Goal: Task Accomplishment & Management: Manage account settings

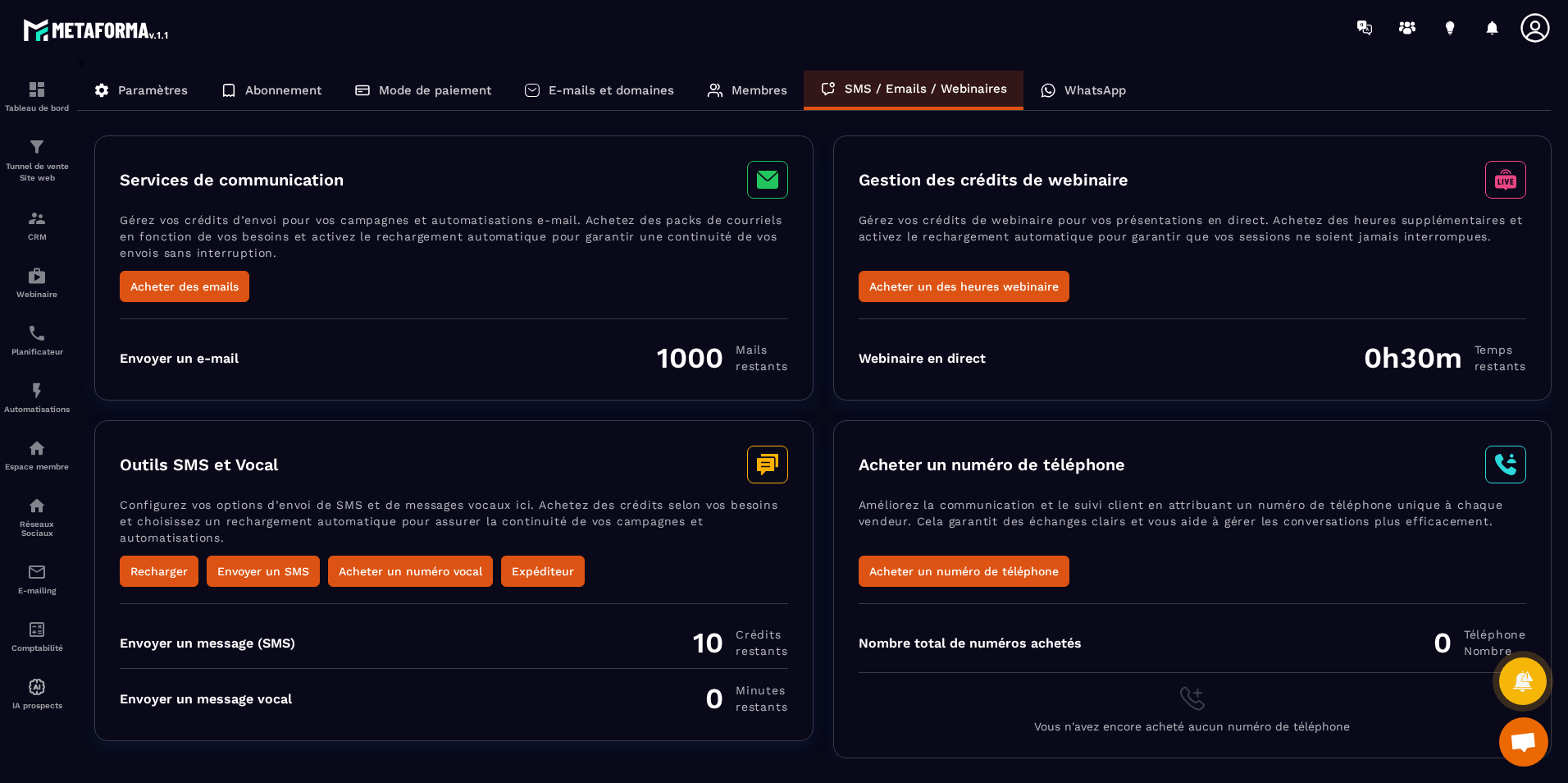
click at [1069, 93] on p "WhatsApp" at bounding box center [1095, 90] width 62 height 15
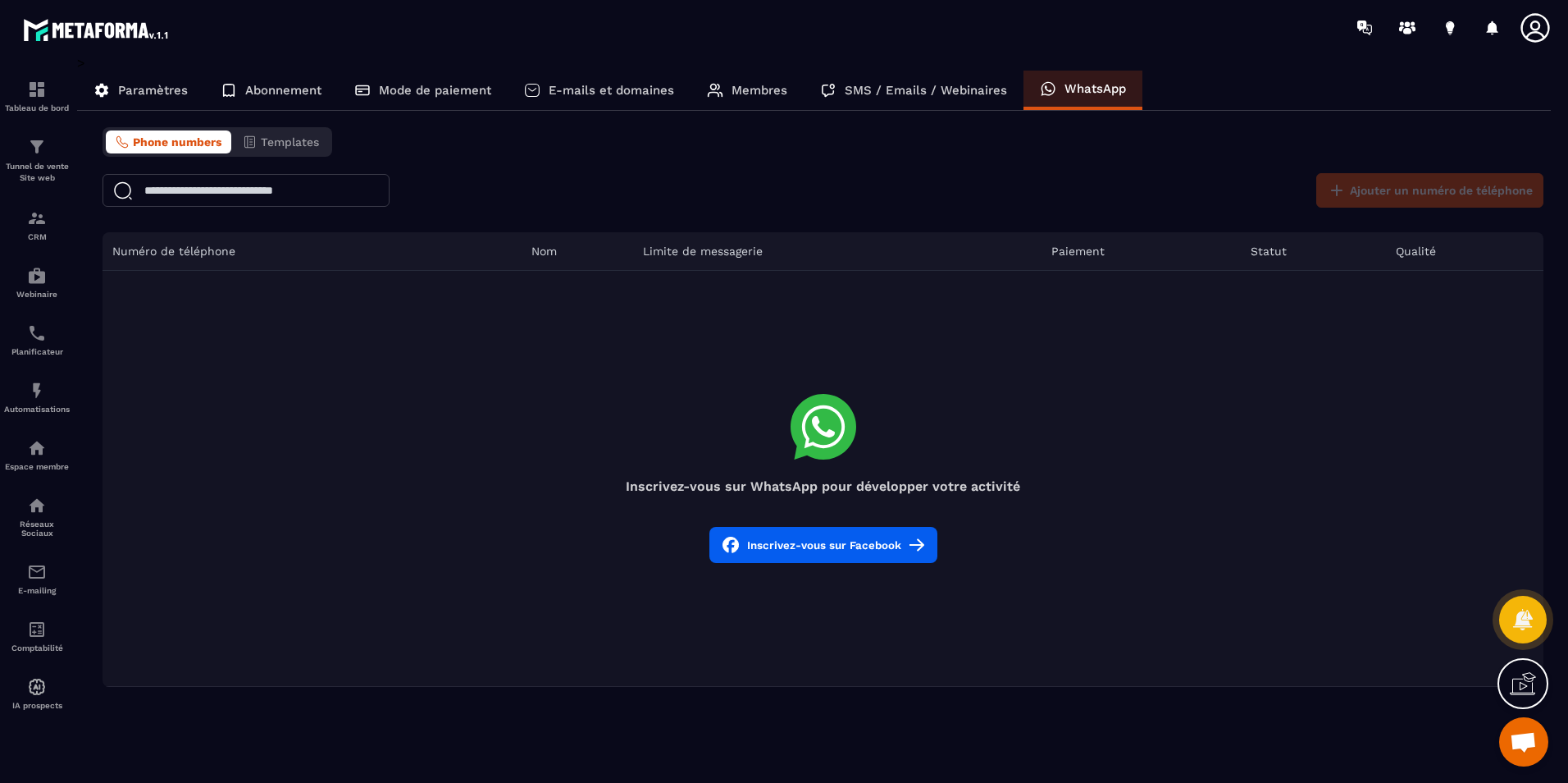
click at [860, 489] on h4 "Inscrivez-vous sur WhatsApp pour développer votre activité" at bounding box center [823, 486] width 1441 height 16
click at [827, 424] on icon at bounding box center [823, 427] width 66 height 66
drag, startPoint x: 827, startPoint y: 424, endPoint x: 825, endPoint y: 486, distance: 62.0
click at [825, 486] on h4 "Inscrivez-vous sur WhatsApp pour développer votre activité" at bounding box center [823, 486] width 1441 height 16
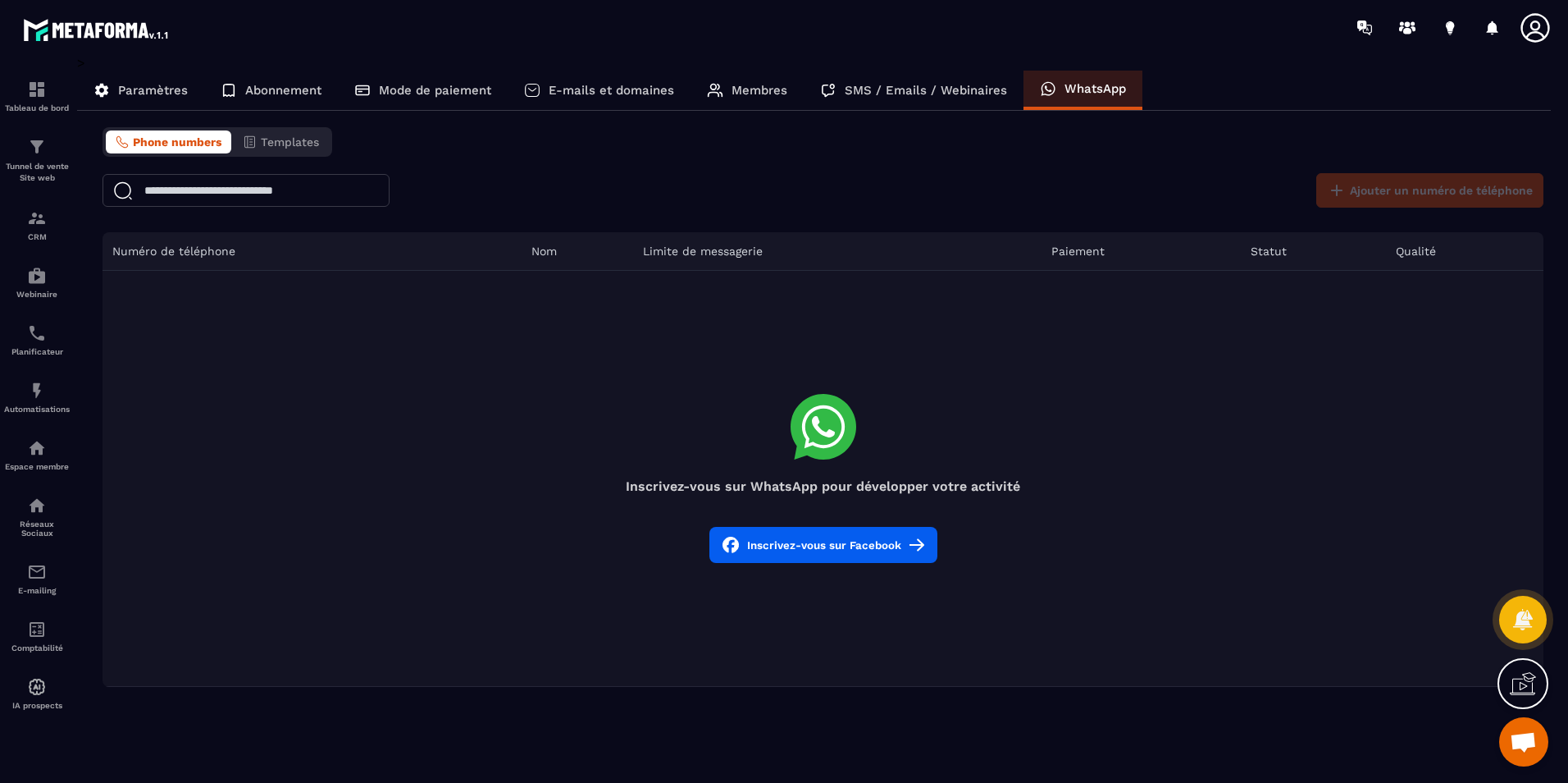
click at [852, 541] on button "Inscrivez-vous sur Facebook" at bounding box center [823, 545] width 228 height 36
click at [1366, 26] on icon at bounding box center [1362, 25] width 9 height 11
click at [1449, 25] on icon at bounding box center [1450, 25] width 8 height 11
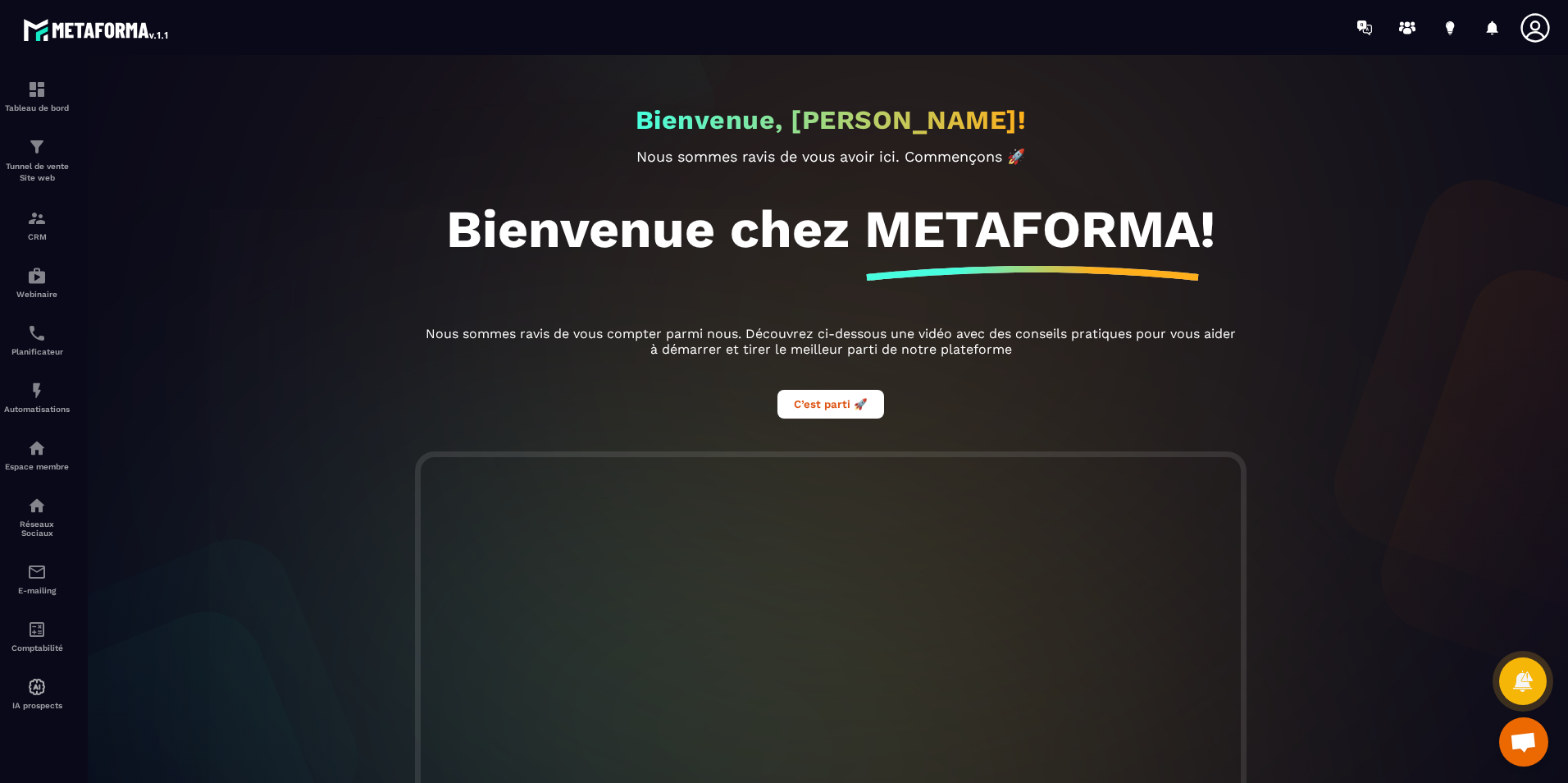
click at [1553, 560] on div at bounding box center [831, 731] width 1508 height 559
click at [1406, 23] on circle at bounding box center [1408, 24] width 6 height 6
click at [848, 412] on button "C’est parti 🚀" at bounding box center [831, 404] width 107 height 29
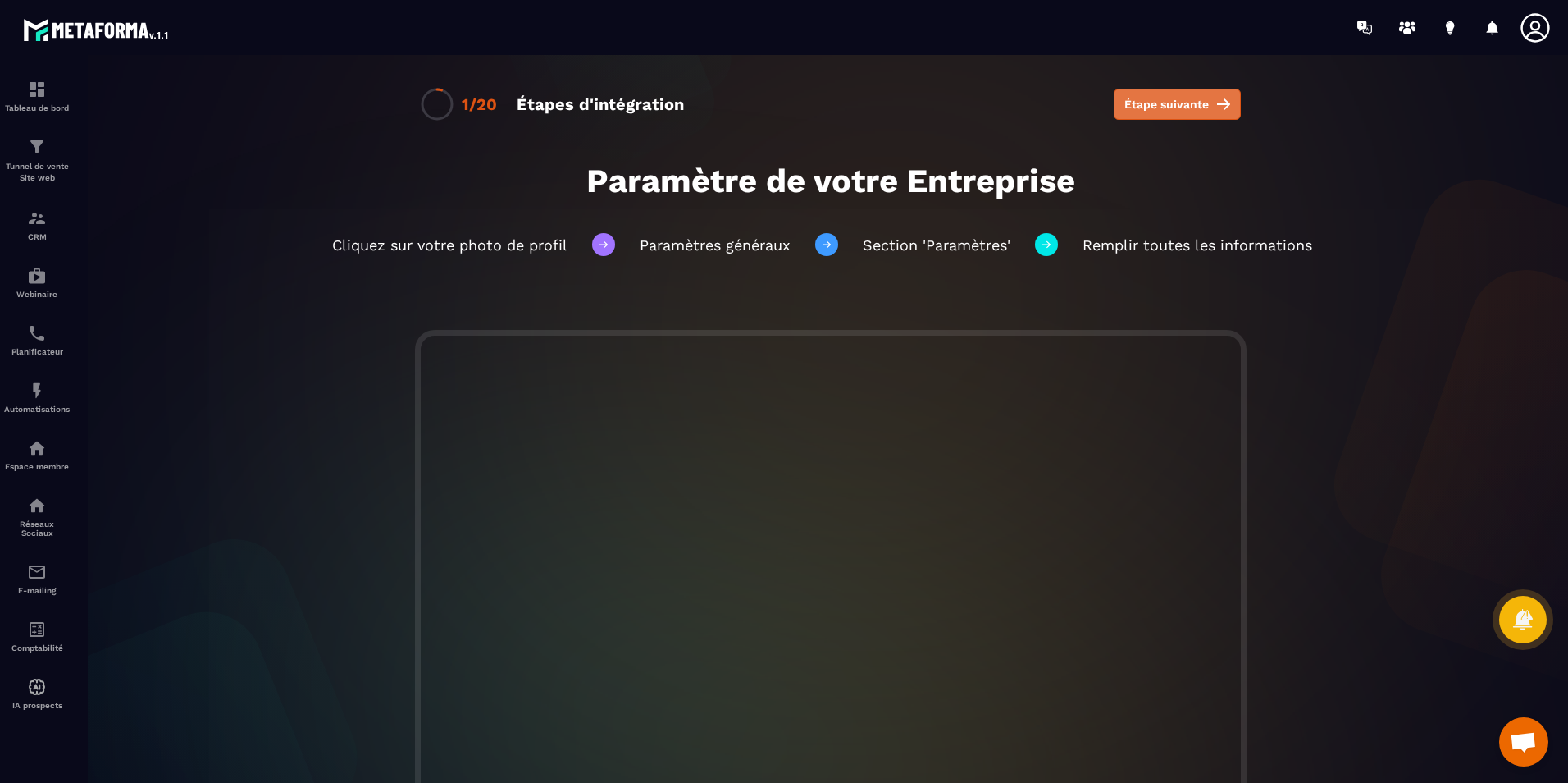
click at [1182, 106] on span "Étape suivante" at bounding box center [1166, 104] width 84 height 16
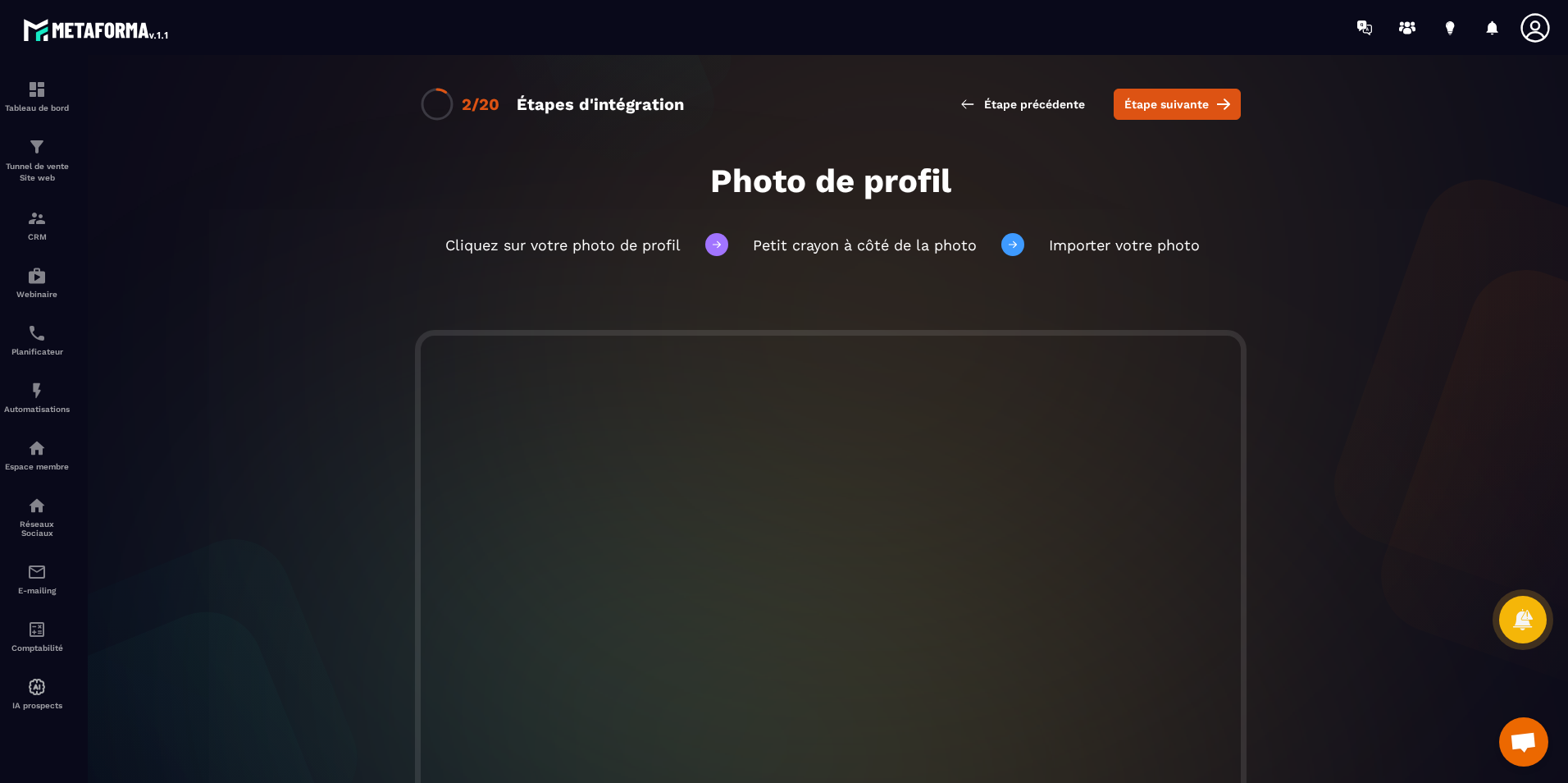
click at [1532, 24] on icon at bounding box center [1535, 28] width 29 height 29
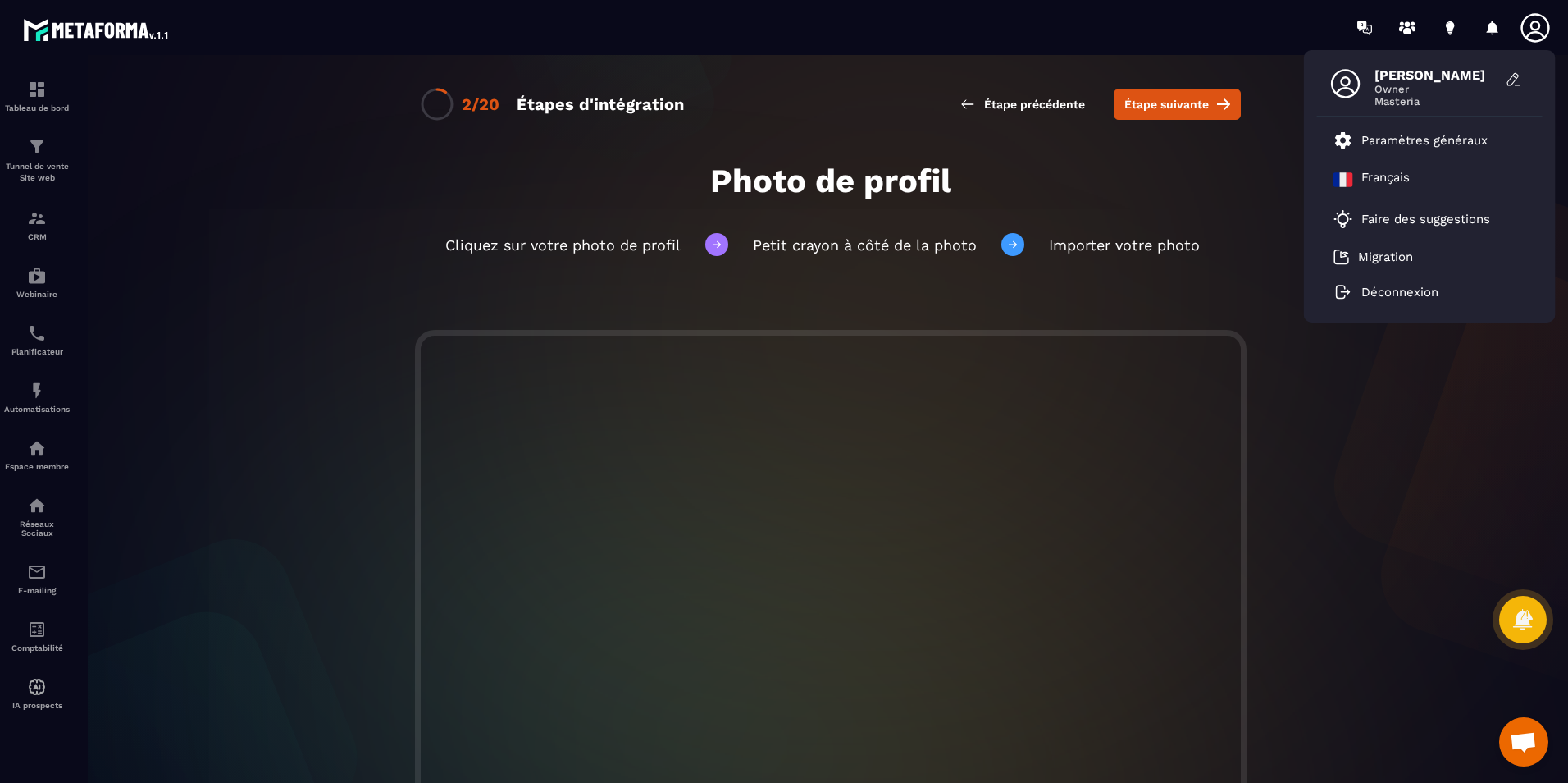
click at [1532, 24] on icon at bounding box center [1535, 28] width 29 height 29
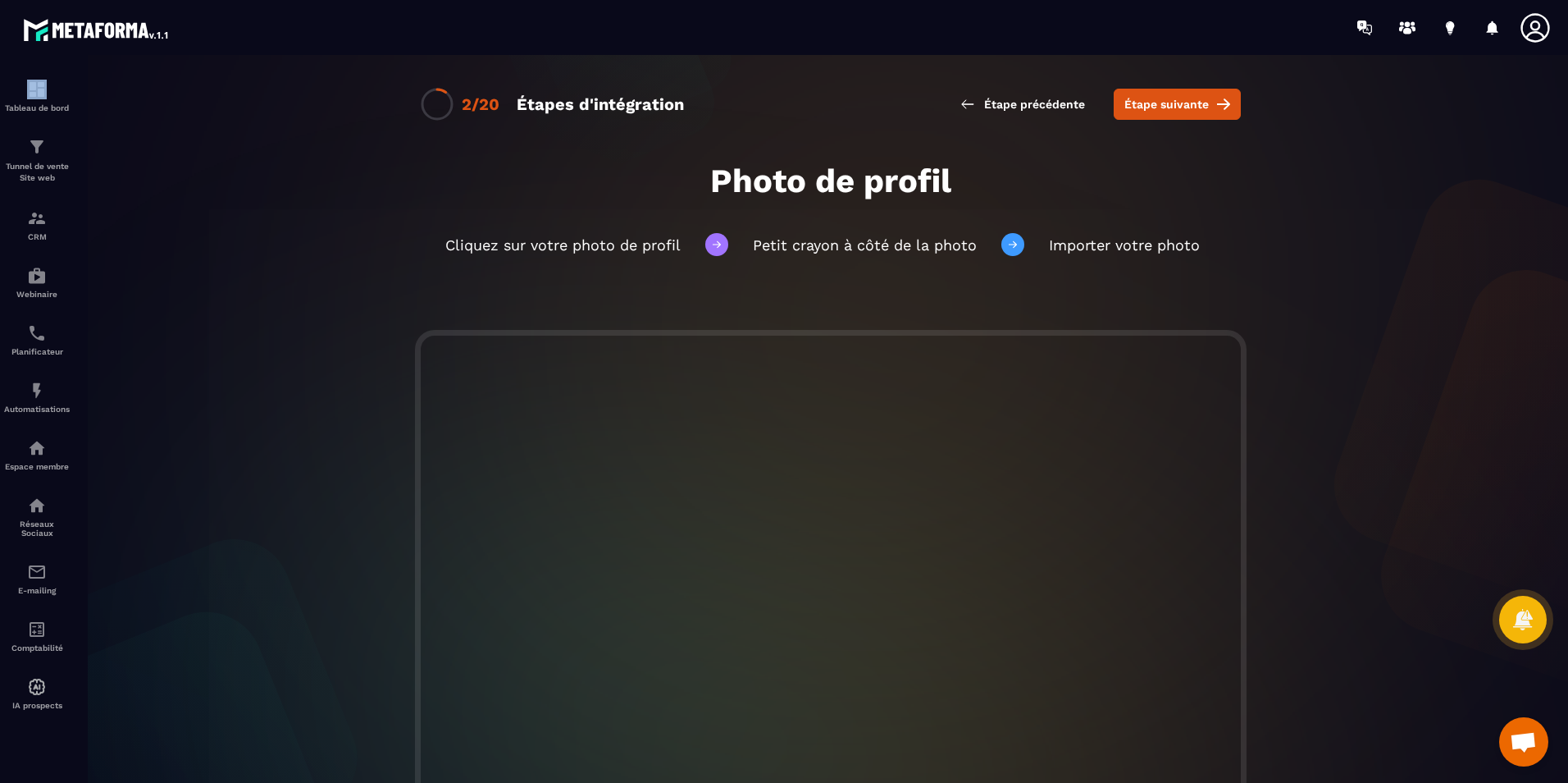
click at [1532, 24] on icon at bounding box center [1535, 28] width 29 height 29
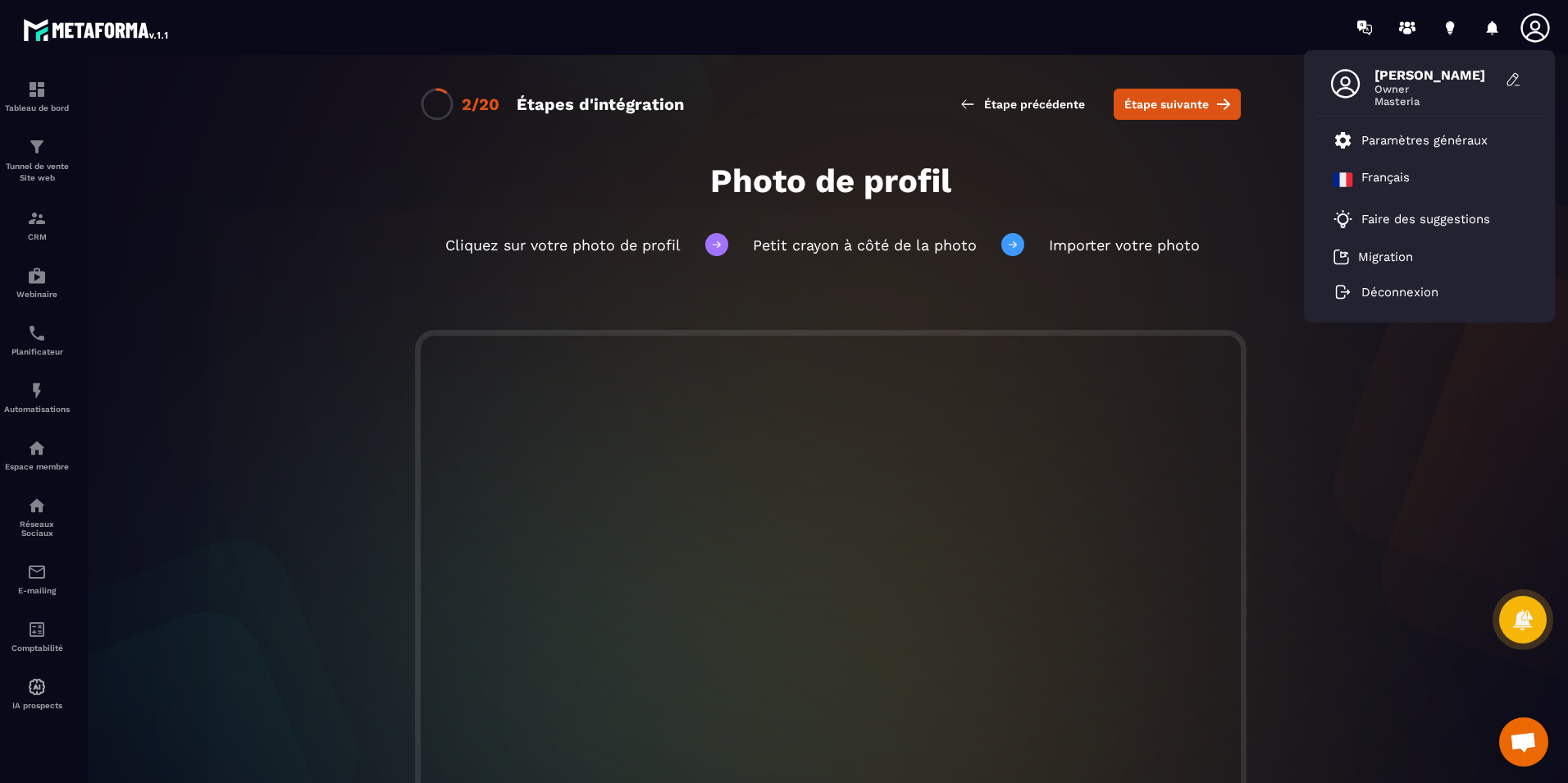
click at [1347, 85] on icon at bounding box center [1346, 83] width 29 height 29
click at [1512, 78] on icon at bounding box center [1514, 79] width 16 height 16
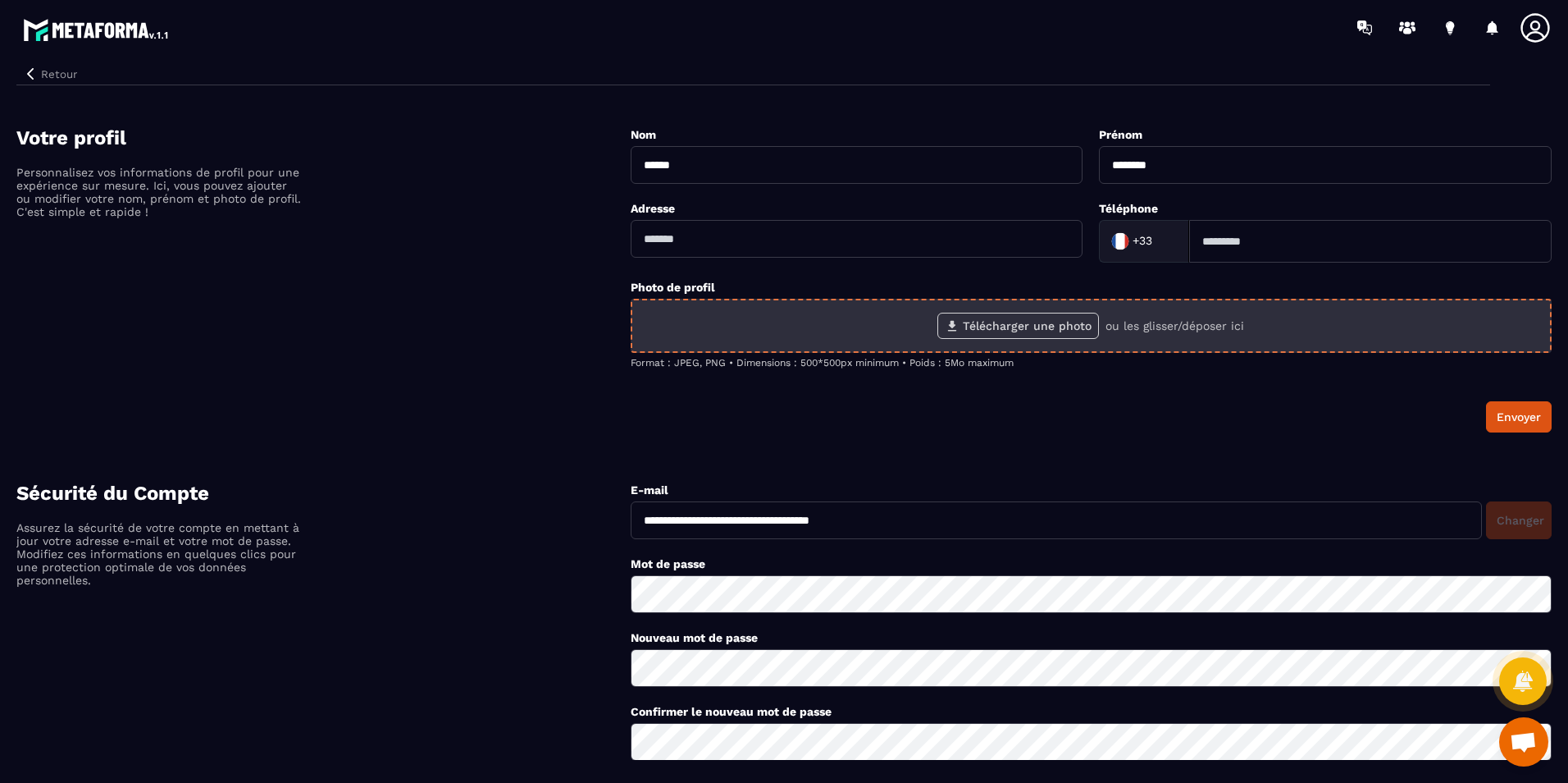
click at [1006, 329] on label "Télécharger une photo" at bounding box center [1018, 326] width 162 height 26
click at [0, 0] on input "Télécharger une photo" at bounding box center [0, 0] width 0 height 0
